Goal: Find specific page/section: Find specific page/section

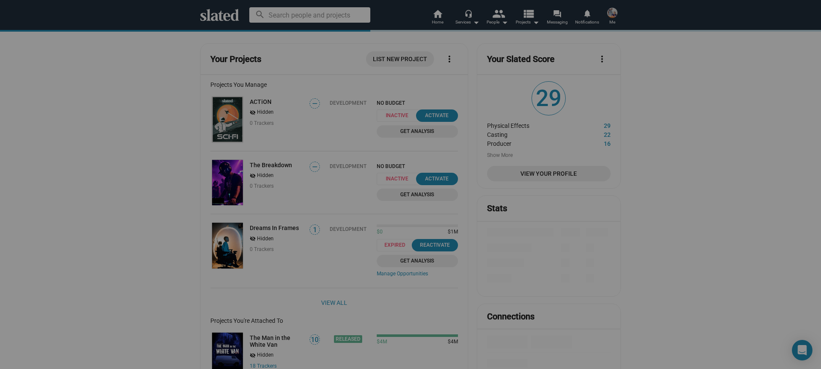
click at [613, 12] on img at bounding box center [612, 13] width 10 height 10
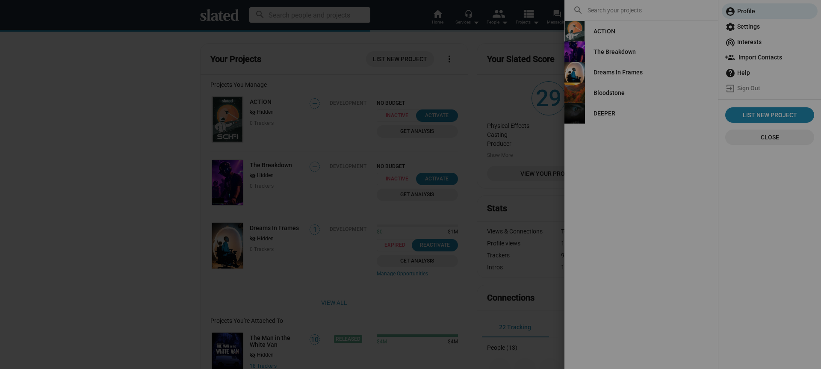
click at [614, 113] on div "DEEPER" at bounding box center [604, 113] width 22 height 15
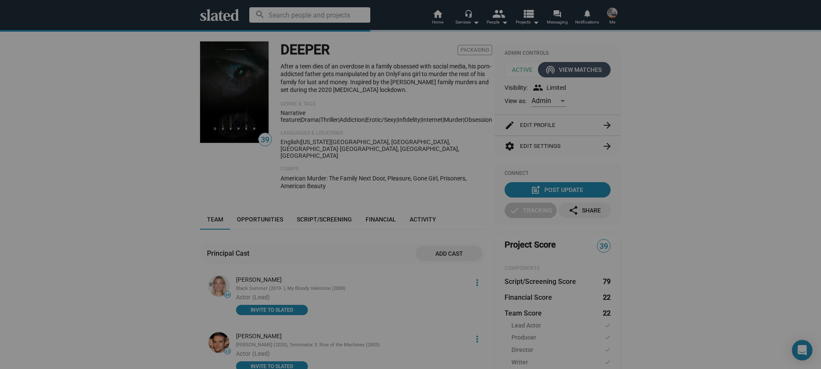
click at [579, 73] on div "wifi_tethering View Matches" at bounding box center [574, 69] width 55 height 15
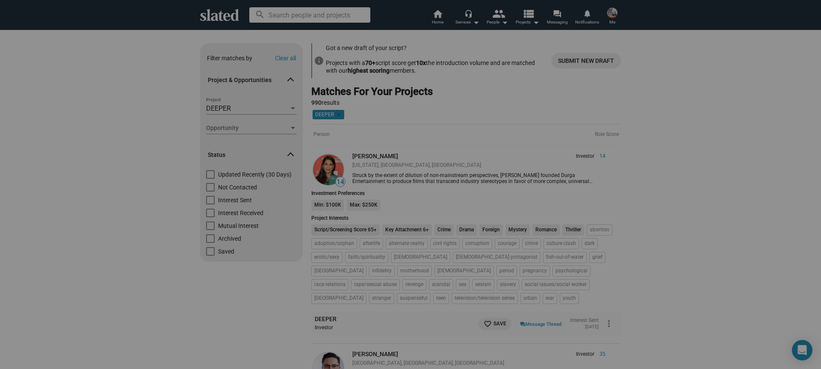
click at [210, 188] on span at bounding box center [210, 187] width 9 height 9
click at [210, 191] on input "Not Contacted" at bounding box center [210, 191] width 0 height 0
checkbox input "true"
